Goal: Task Accomplishment & Management: Manage account settings

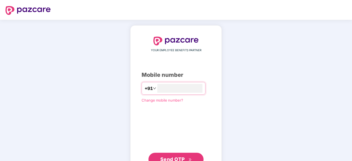
type input "**********"
click at [184, 157] on span "Send OTP" at bounding box center [172, 159] width 25 height 6
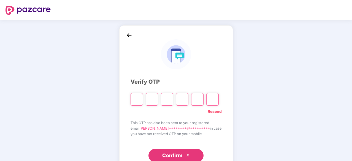
type input "*"
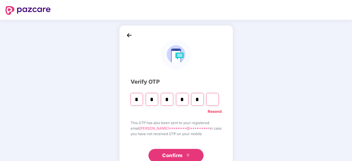
type input "*"
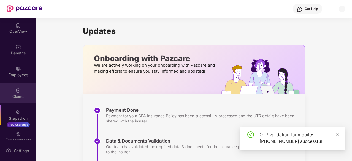
click at [18, 89] on img at bounding box center [18, 91] width 6 height 6
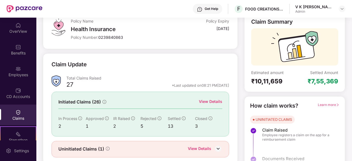
scroll to position [54, 0]
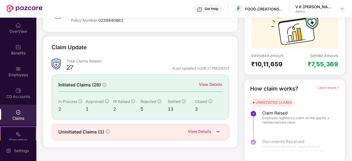
click at [196, 131] on div "View Details" at bounding box center [199, 132] width 23 height 7
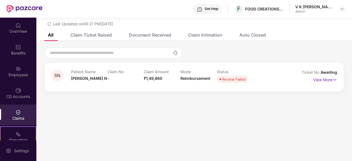
click at [85, 38] on div "Claim Ticket Raised" at bounding box center [87, 35] width 50 height 12
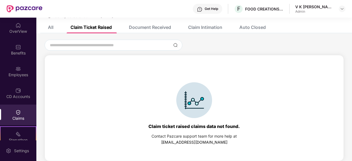
click at [207, 23] on div "Claim Intimation" at bounding box center [201, 27] width 42 height 12
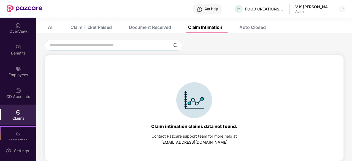
click at [254, 27] on div "Auto Closed" at bounding box center [252, 28] width 26 height 6
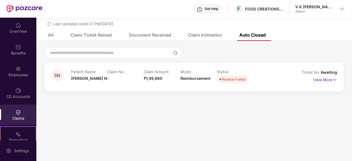
scroll to position [18, 0]
click at [45, 36] on div "All" at bounding box center [47, 35] width 14 height 6
click at [25, 113] on div "Claims" at bounding box center [18, 115] width 36 height 21
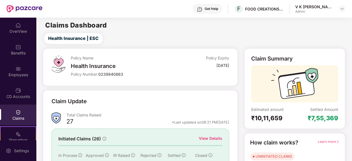
scroll to position [54, 0]
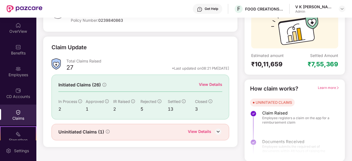
click at [215, 85] on div "View Details" at bounding box center [210, 85] width 23 height 6
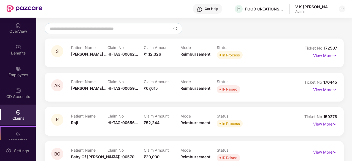
scroll to position [40, 0]
click at [325, 91] on p "View More" at bounding box center [325, 89] width 24 height 7
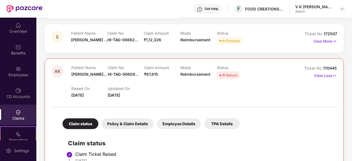
scroll to position [0, 0]
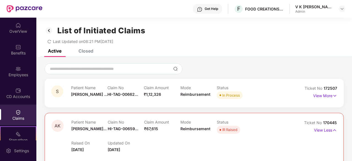
click at [83, 50] on div "Closed" at bounding box center [86, 51] width 15 height 6
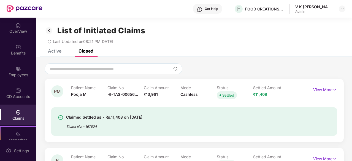
click at [52, 53] on div "Active" at bounding box center [55, 51] width 14 height 6
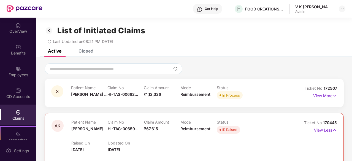
click at [49, 42] on icon "redo" at bounding box center [49, 42] width 4 height 4
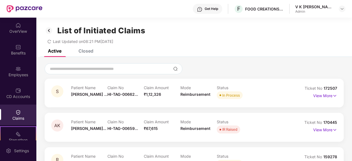
click at [85, 53] on div "Closed" at bounding box center [86, 51] width 15 height 6
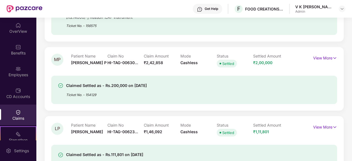
scroll to position [463, 0]
click at [319, 60] on p "View More" at bounding box center [325, 56] width 24 height 7
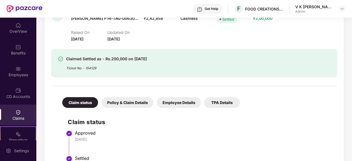
scroll to position [507, 0]
click at [126, 101] on div "Policy & Claim Details" at bounding box center [128, 102] width 52 height 11
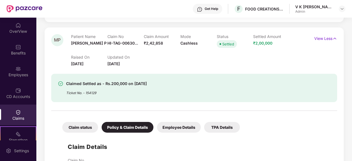
scroll to position [483, 0]
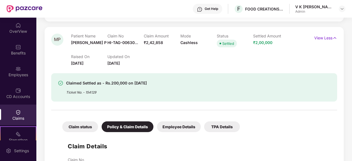
click at [174, 126] on div "Employee Details" at bounding box center [179, 127] width 44 height 11
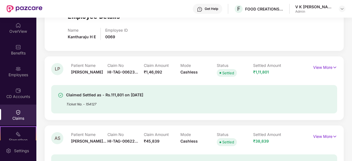
scroll to position [621, 0]
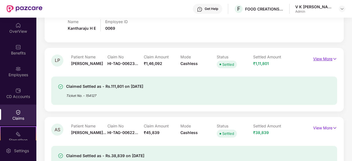
click at [323, 57] on p "View More" at bounding box center [325, 58] width 24 height 7
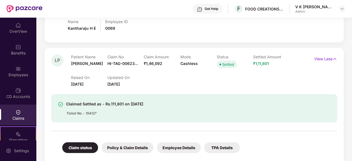
click at [177, 149] on div "Employee Details" at bounding box center [179, 147] width 44 height 11
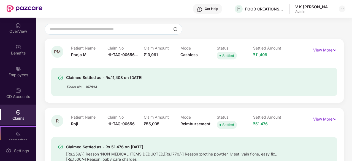
scroll to position [0, 0]
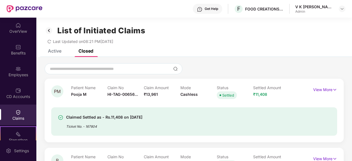
click at [57, 50] on div "Active" at bounding box center [55, 51] width 14 height 6
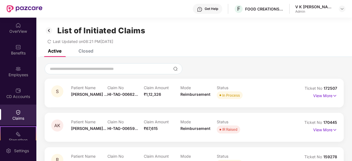
click at [49, 41] on icon "redo" at bounding box center [49, 42] width 4 height 4
click at [18, 26] on img at bounding box center [18, 26] width 6 height 6
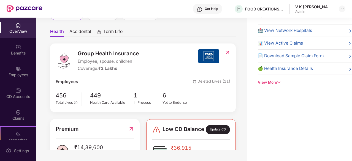
scroll to position [26, 0]
click at [201, 83] on span "Deleted Lives (11)" at bounding box center [211, 82] width 37 height 7
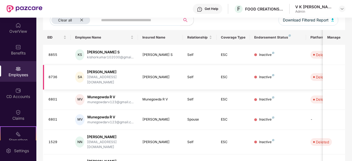
scroll to position [0, 0]
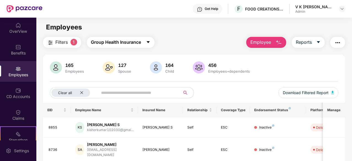
click at [105, 44] on span "Group Health Insurance" at bounding box center [116, 42] width 50 height 7
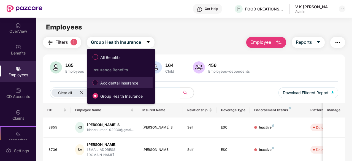
click at [108, 83] on span "Accidental Insurance" at bounding box center [119, 83] width 42 height 6
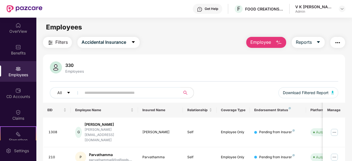
click at [91, 91] on input "text" at bounding box center [129, 93] width 88 height 8
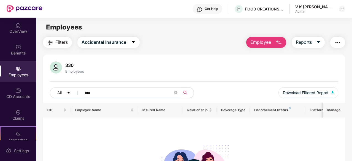
click at [87, 92] on input "****" at bounding box center [129, 93] width 88 height 8
type input "***"
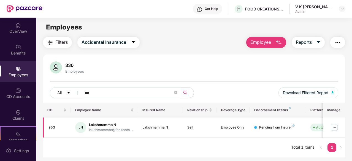
scroll to position [18, 0]
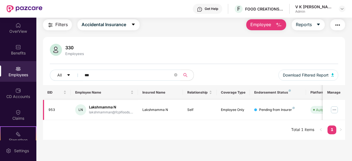
click at [336, 111] on img at bounding box center [334, 110] width 9 height 9
drag, startPoint x: 303, startPoint y: 108, endPoint x: 242, endPoint y: 106, distance: 60.6
click at [242, 106] on tr "953 LN Lakshmamma N lakshmamman@fcplfoods.... Lakshmamma N Self Employee Only P…" at bounding box center [222, 110] width 358 height 20
click at [332, 110] on img at bounding box center [334, 110] width 9 height 9
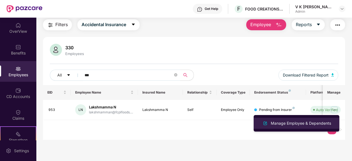
click at [301, 122] on div "Manage Employee & Dependents" at bounding box center [301, 123] width 63 height 6
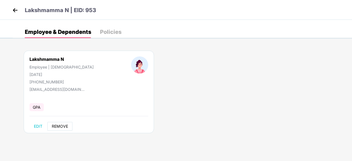
click at [61, 124] on span "REMOVE" at bounding box center [60, 126] width 16 height 4
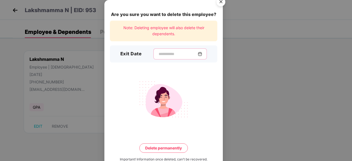
click at [158, 55] on input at bounding box center [178, 54] width 40 height 6
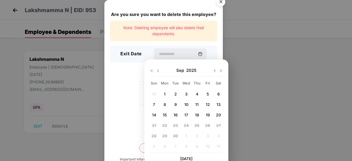
click at [158, 68] on div at bounding box center [154, 70] width 11 height 5
click at [158, 71] on img at bounding box center [158, 71] width 4 height 4
click at [154, 143] on div "31" at bounding box center [154, 146] width 8 height 8
type input "**********"
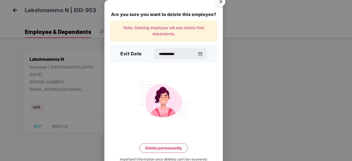
click at [162, 148] on button "Delete permanently" at bounding box center [163, 148] width 48 height 9
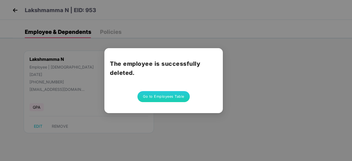
click at [161, 94] on button "Go to Employees Table" at bounding box center [163, 96] width 52 height 11
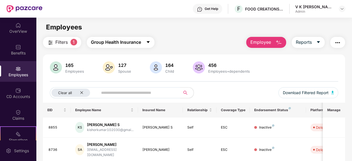
click at [118, 43] on span "Group Health Insurance" at bounding box center [116, 42] width 50 height 7
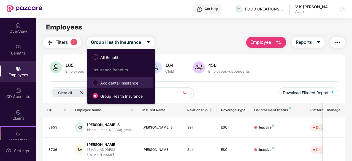
click at [111, 85] on span "Accidental Insurance" at bounding box center [119, 83] width 42 height 6
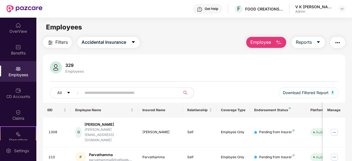
click at [119, 95] on input "text" at bounding box center [129, 93] width 88 height 8
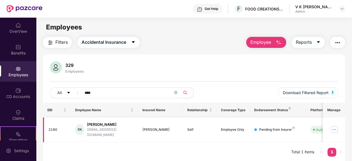
type input "****"
click at [334, 126] on img at bounding box center [334, 129] width 9 height 9
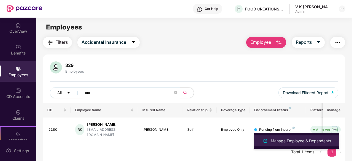
click at [303, 142] on div "Manage Employee & Dependents" at bounding box center [301, 141] width 63 height 6
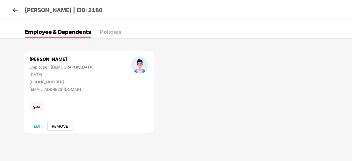
click at [62, 129] on button "REMOVE" at bounding box center [59, 126] width 25 height 9
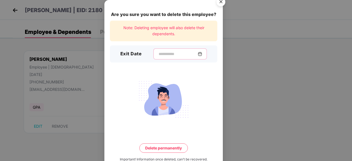
click at [158, 56] on input at bounding box center [178, 54] width 40 height 6
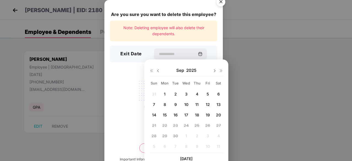
click at [157, 69] on img at bounding box center [158, 71] width 4 height 4
click at [154, 145] on span "31" at bounding box center [154, 146] width 4 height 5
type input "**********"
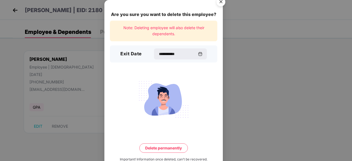
click at [163, 148] on button "Delete permanently" at bounding box center [163, 148] width 48 height 9
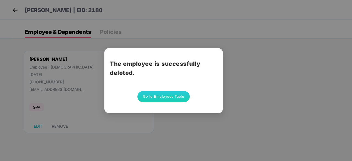
click at [153, 98] on button "Go to Employees Table" at bounding box center [163, 96] width 52 height 11
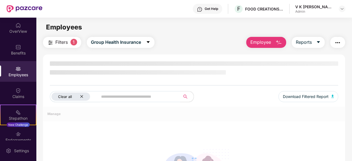
click at [81, 96] on div "Clear all" at bounding box center [71, 97] width 39 height 8
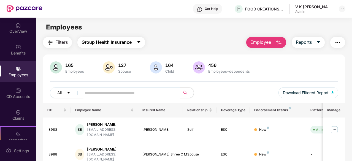
click at [103, 40] on span "Group Health Insurance" at bounding box center [107, 42] width 50 height 7
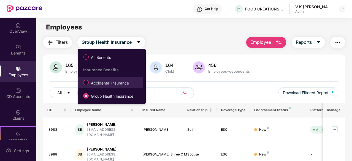
click at [106, 84] on span "Accidental Insurance" at bounding box center [110, 83] width 42 height 6
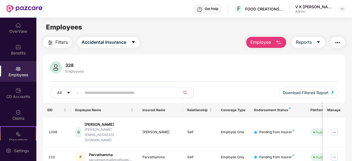
click at [91, 93] on input "text" at bounding box center [129, 93] width 88 height 8
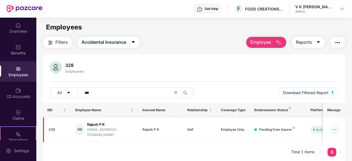
type input "***"
click at [334, 126] on img at bounding box center [334, 129] width 9 height 9
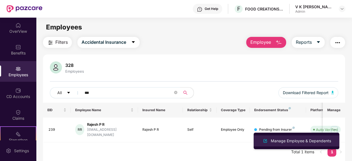
click at [311, 142] on div "Manage Employee & Dependents" at bounding box center [301, 141] width 63 height 6
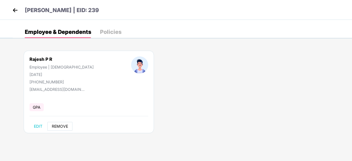
click at [60, 127] on span "REMOVE" at bounding box center [60, 126] width 16 height 4
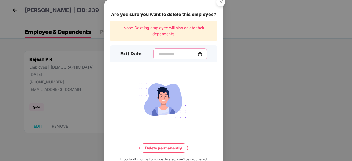
click at [168, 55] on input at bounding box center [178, 54] width 40 height 6
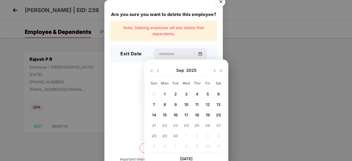
click at [158, 70] on img at bounding box center [158, 71] width 4 height 4
click at [154, 145] on span "31" at bounding box center [154, 146] width 4 height 5
type input "**********"
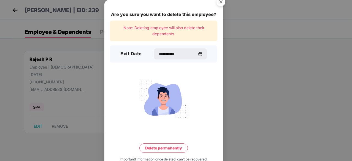
click at [160, 148] on button "Delete permanently" at bounding box center [163, 148] width 48 height 9
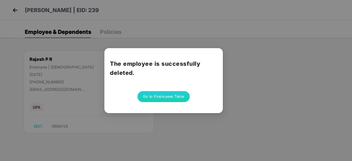
click at [158, 99] on button "Go to Employees Table" at bounding box center [163, 96] width 52 height 11
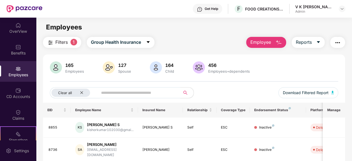
click at [98, 95] on span at bounding box center [138, 92] width 86 height 11
click at [117, 44] on span "Group Health Insurance" at bounding box center [116, 42] width 50 height 7
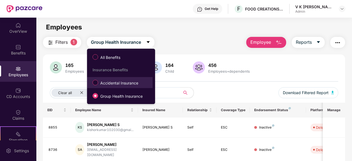
click at [113, 85] on span "Accidental Insurance" at bounding box center [119, 83] width 42 height 6
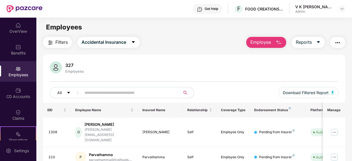
click at [103, 95] on input "text" at bounding box center [129, 93] width 88 height 8
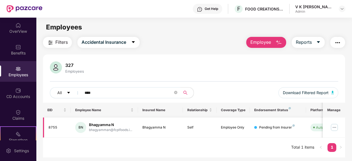
type input "****"
click at [336, 129] on img at bounding box center [334, 127] width 9 height 9
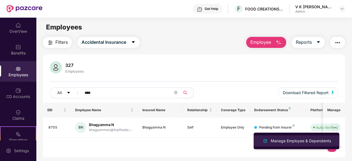
click at [292, 144] on div "Manage Employee & Dependents" at bounding box center [301, 141] width 63 height 6
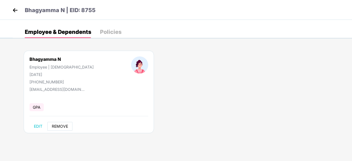
click at [59, 125] on span "REMOVE" at bounding box center [60, 126] width 16 height 4
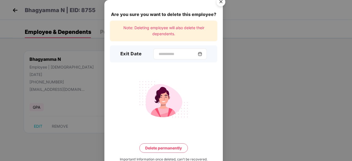
click at [202, 58] on div at bounding box center [179, 53] width 53 height 11
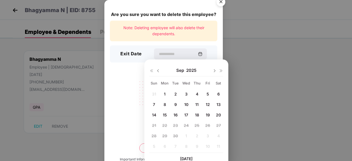
click at [159, 71] on img at bounding box center [158, 71] width 4 height 4
click at [209, 125] on span "22" at bounding box center [207, 125] width 5 height 5
type input "**********"
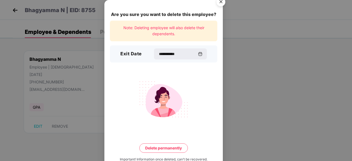
click at [173, 146] on button "Delete permanently" at bounding box center [163, 148] width 48 height 9
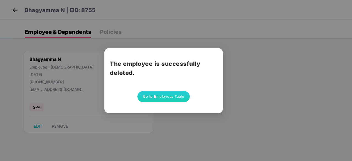
click at [169, 96] on button "Go to Employees Table" at bounding box center [163, 96] width 52 height 11
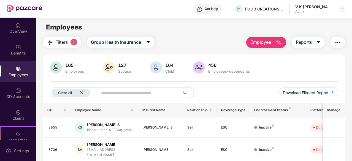
click at [19, 69] on img at bounding box center [18, 69] width 6 height 6
click at [109, 43] on span "Group Health Insurance" at bounding box center [116, 42] width 50 height 7
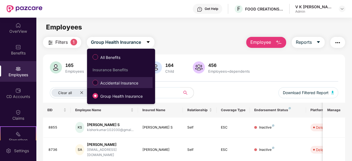
click at [107, 82] on span "Accidental Insurance" at bounding box center [119, 83] width 42 height 6
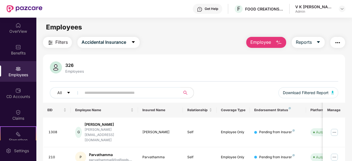
click at [96, 93] on input "text" at bounding box center [129, 93] width 88 height 8
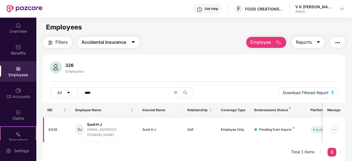
type input "****"
click at [336, 128] on img at bounding box center [334, 129] width 9 height 9
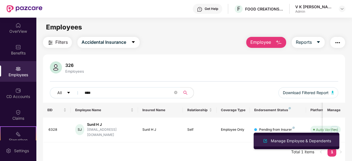
click at [296, 143] on div "Manage Employee & Dependents" at bounding box center [301, 141] width 63 height 6
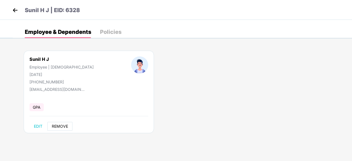
click at [57, 126] on span "REMOVE" at bounding box center [60, 126] width 16 height 4
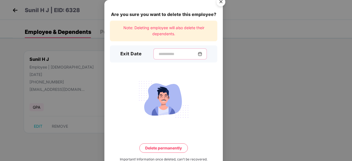
click at [158, 55] on input at bounding box center [178, 54] width 40 height 6
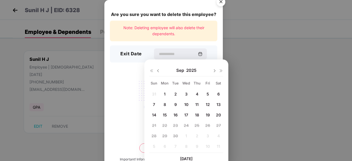
click at [157, 70] on img at bounding box center [158, 71] width 4 height 4
click at [209, 126] on span "22" at bounding box center [207, 125] width 5 height 5
type input "**********"
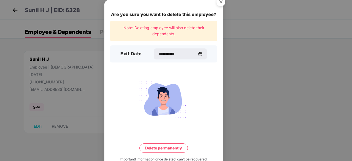
click at [158, 147] on button "Delete permanently" at bounding box center [163, 148] width 48 height 9
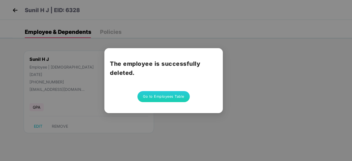
click at [155, 95] on button "Go to Employees Table" at bounding box center [163, 96] width 52 height 11
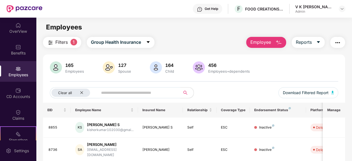
click at [122, 92] on input "text" at bounding box center [137, 93] width 72 height 8
type input "****"
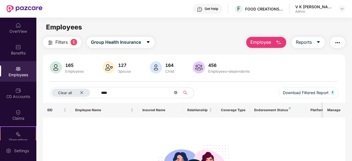
click at [175, 93] on icon "close-circle" at bounding box center [175, 92] width 3 height 3
type input "****"
click at [214, 68] on div "456 Employees+dependents" at bounding box center [229, 68] width 46 height 12
click at [15, 71] on img at bounding box center [18, 69] width 6 height 6
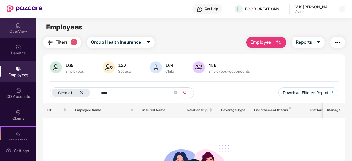
click at [19, 27] on img at bounding box center [18, 26] width 6 height 6
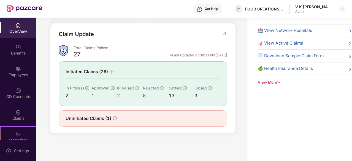
scroll to position [10, 0]
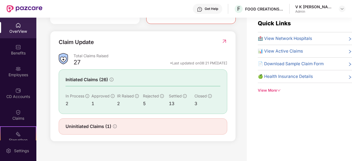
click at [109, 126] on span "Uninitiated Claims (1)" at bounding box center [89, 126] width 46 height 7
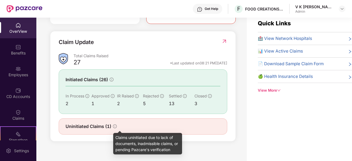
click at [117, 128] on icon "info-circle" at bounding box center [115, 127] width 4 height 4
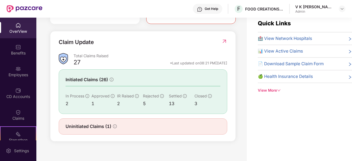
click at [99, 128] on span "Uninitiated Claims (1)" at bounding box center [89, 126] width 46 height 7
click at [147, 131] on div "Uninitiated Claims (1)" at bounding box center [143, 126] width 169 height 16
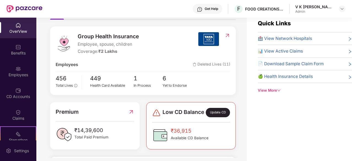
scroll to position [51, 0]
click at [140, 86] on div "In Process" at bounding box center [148, 86] width 29 height 6
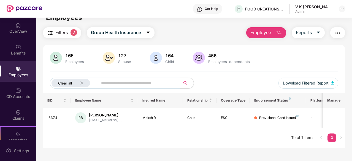
click at [83, 83] on icon "close" at bounding box center [82, 83] width 4 height 4
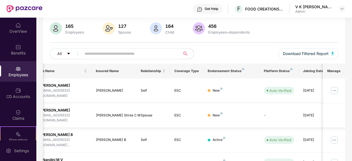
scroll to position [0, 55]
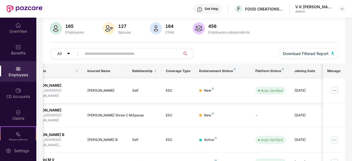
click at [333, 86] on img at bounding box center [334, 90] width 9 height 9
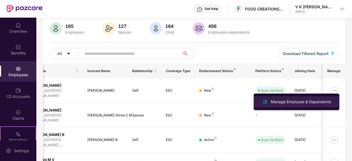
click at [304, 105] on div "Manage Employee & Dependents" at bounding box center [296, 102] width 71 height 7
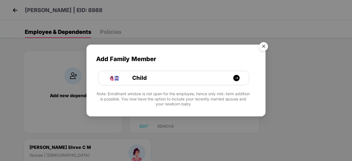
click at [263, 47] on img "Close" at bounding box center [263, 47] width 15 height 15
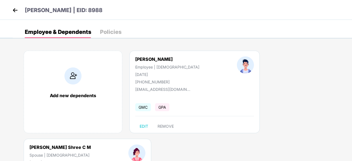
click at [16, 4] on div "Suresh K B | EID: 8988" at bounding box center [176, 10] width 352 height 20
click at [15, 10] on img at bounding box center [15, 10] width 8 height 8
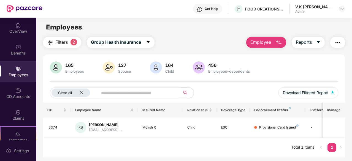
scroll to position [18, 0]
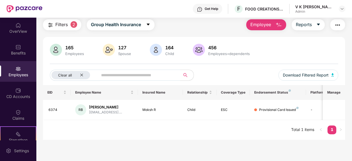
click at [58, 50] on img at bounding box center [56, 50] width 12 height 12
click at [70, 50] on div "165" at bounding box center [74, 48] width 21 height 6
click at [17, 29] on div "OverView" at bounding box center [18, 32] width 36 height 6
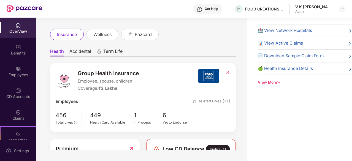
scroll to position [0, 0]
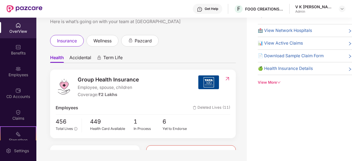
click at [81, 56] on span "Accidental" at bounding box center [80, 59] width 22 height 8
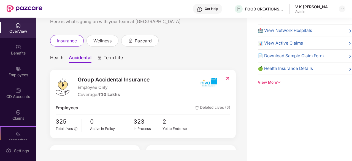
click at [206, 107] on span "Deleted Lives (6)" at bounding box center [212, 108] width 35 height 7
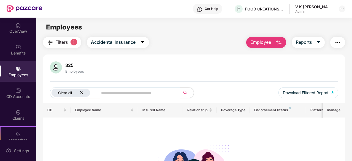
click at [81, 93] on icon "close" at bounding box center [82, 93] width 4 height 4
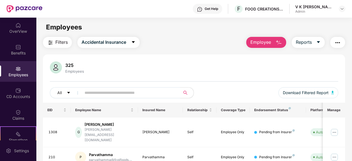
click at [18, 74] on div "Employees" at bounding box center [18, 75] width 36 height 6
click at [15, 33] on div "OverView" at bounding box center [18, 32] width 36 height 6
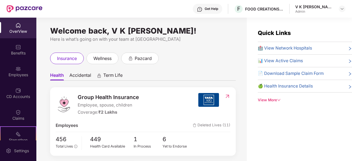
click at [80, 77] on span "Accidental" at bounding box center [80, 76] width 22 height 8
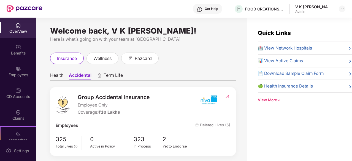
click at [107, 77] on span "Term Life" at bounding box center [113, 76] width 19 height 8
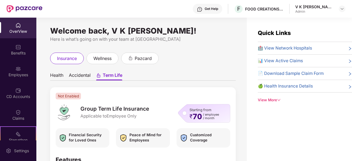
click at [78, 74] on span "Accidental" at bounding box center [80, 76] width 22 height 8
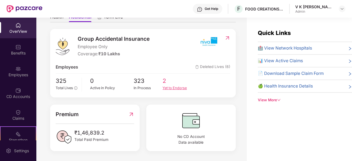
click at [180, 85] on div "Yet to Endorse" at bounding box center [177, 88] width 29 height 6
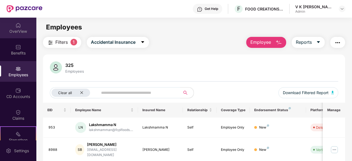
click at [17, 29] on div "OverView" at bounding box center [18, 32] width 36 height 6
